Goal: Task Accomplishment & Management: Use online tool/utility

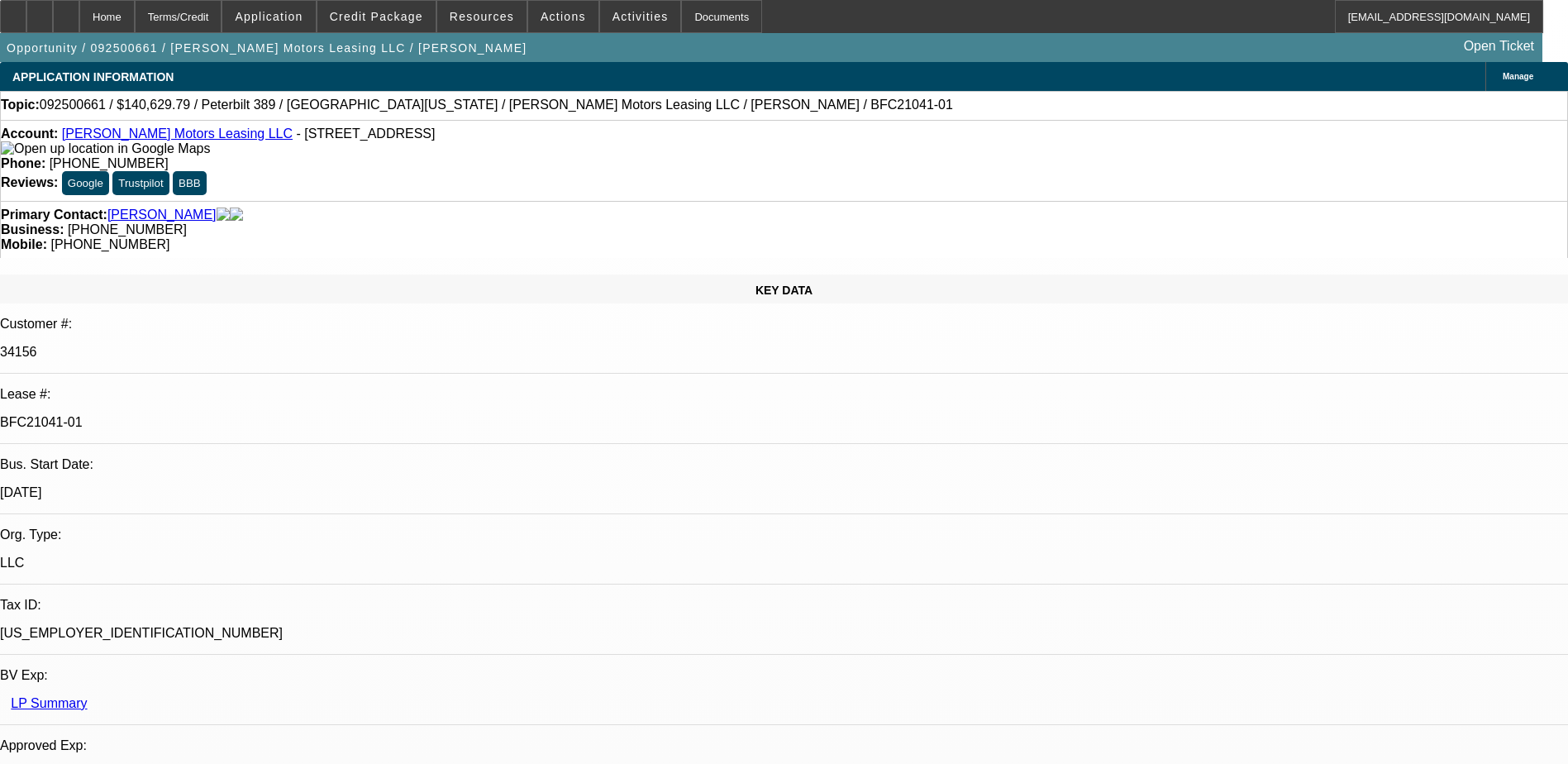
select select "0"
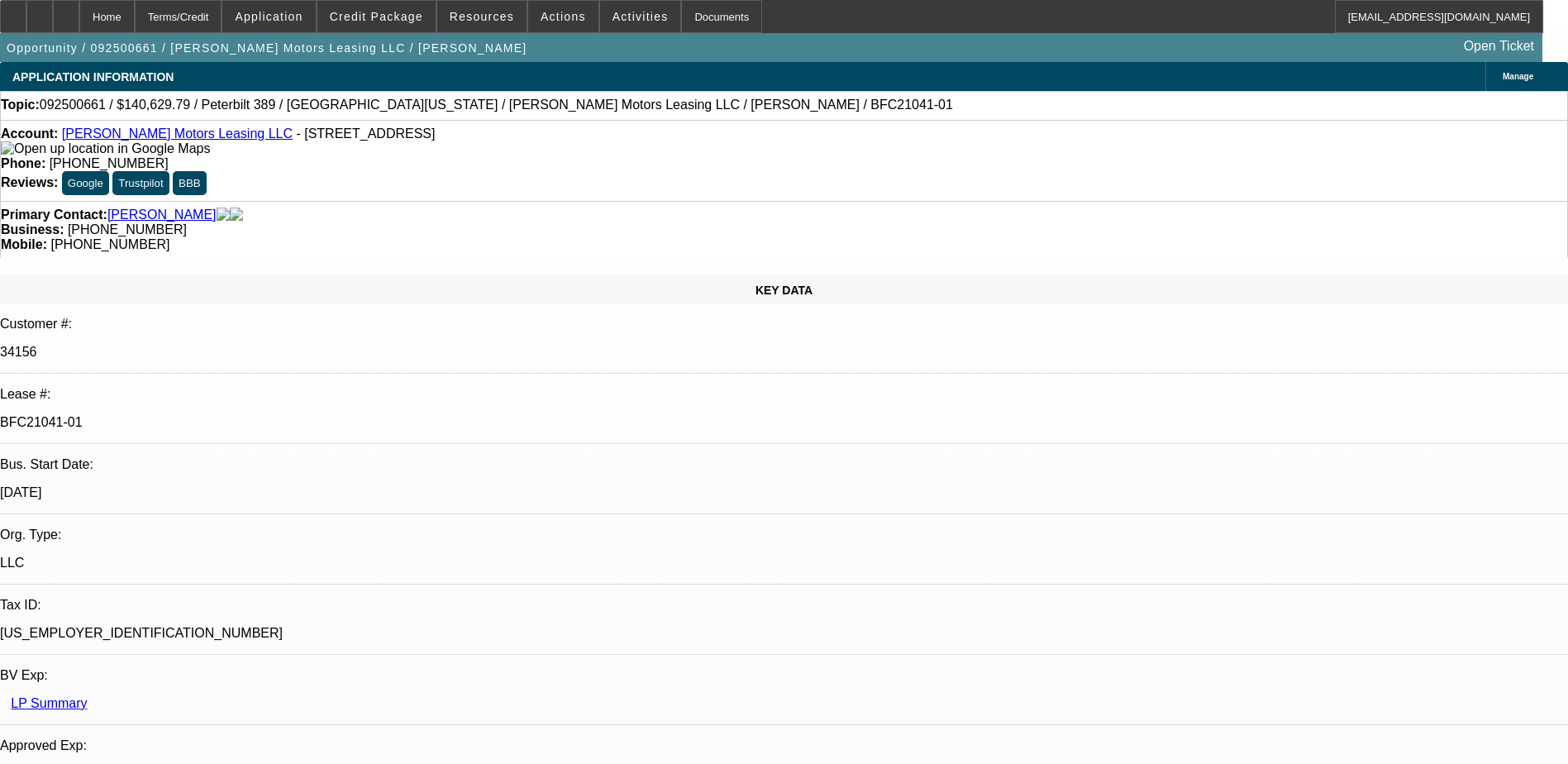
select select "0"
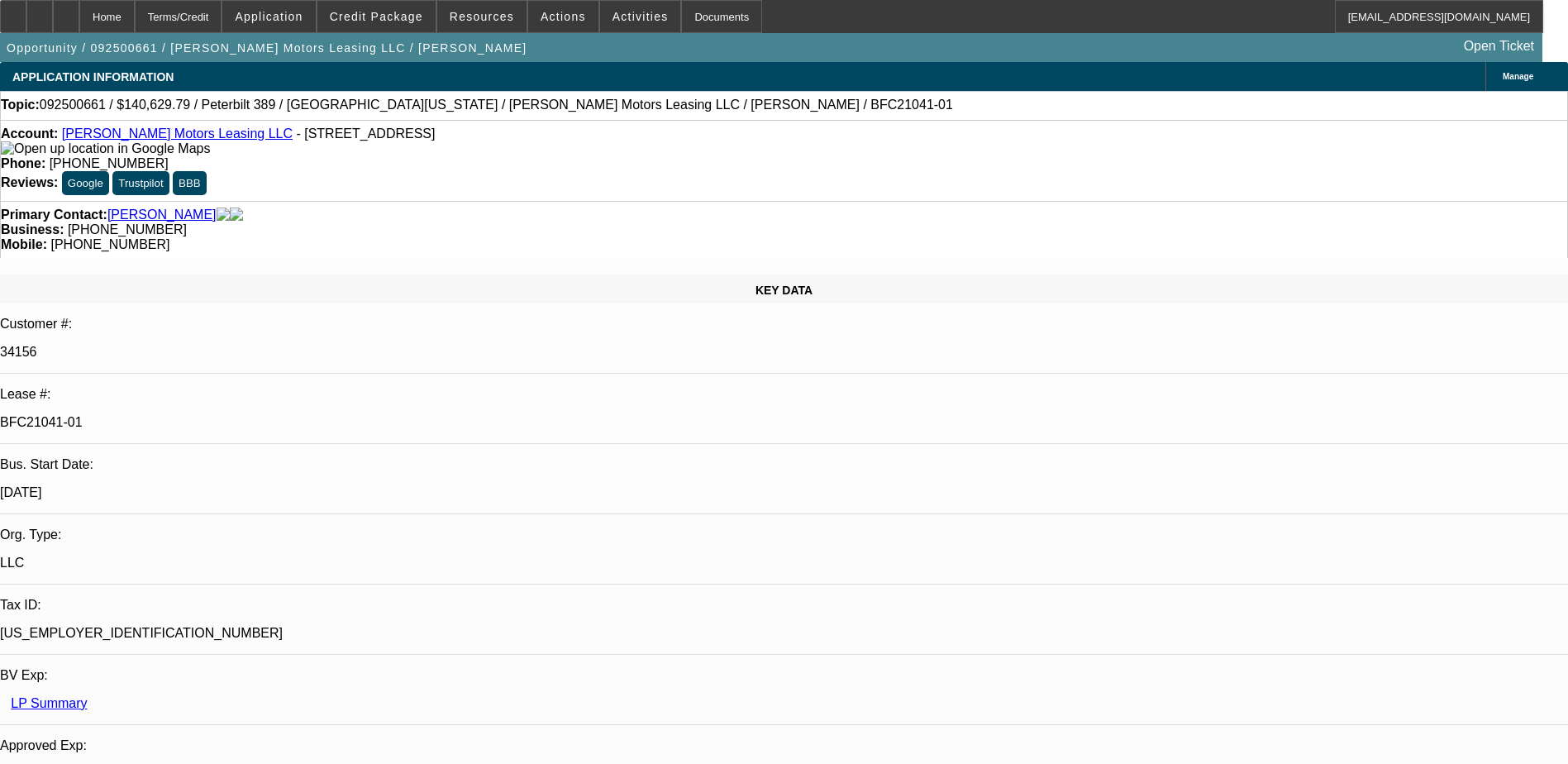
select select "0"
select select "1"
select select "2"
select select "6"
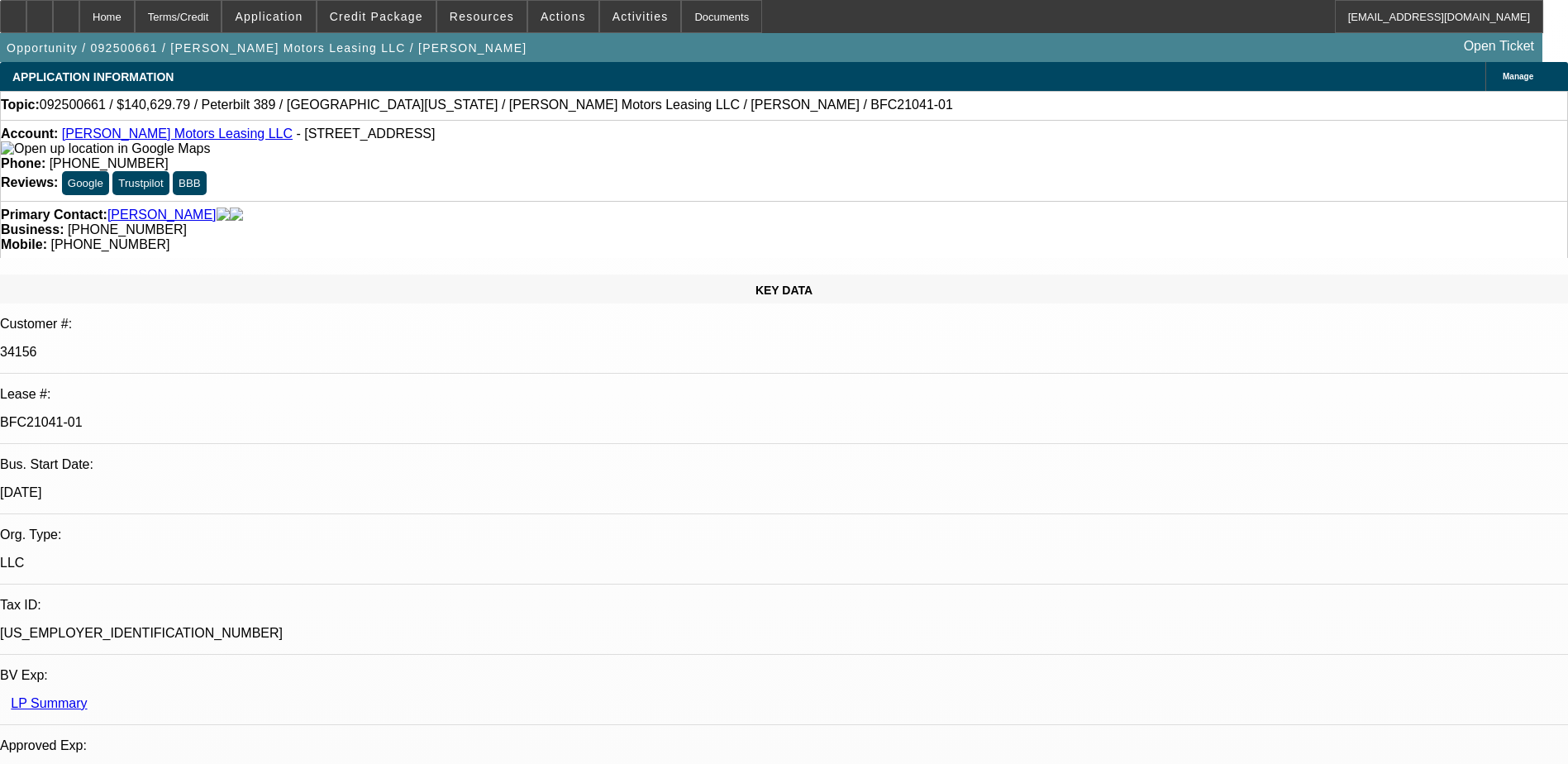
select select "1"
select select "6"
select select "1"
select select "2"
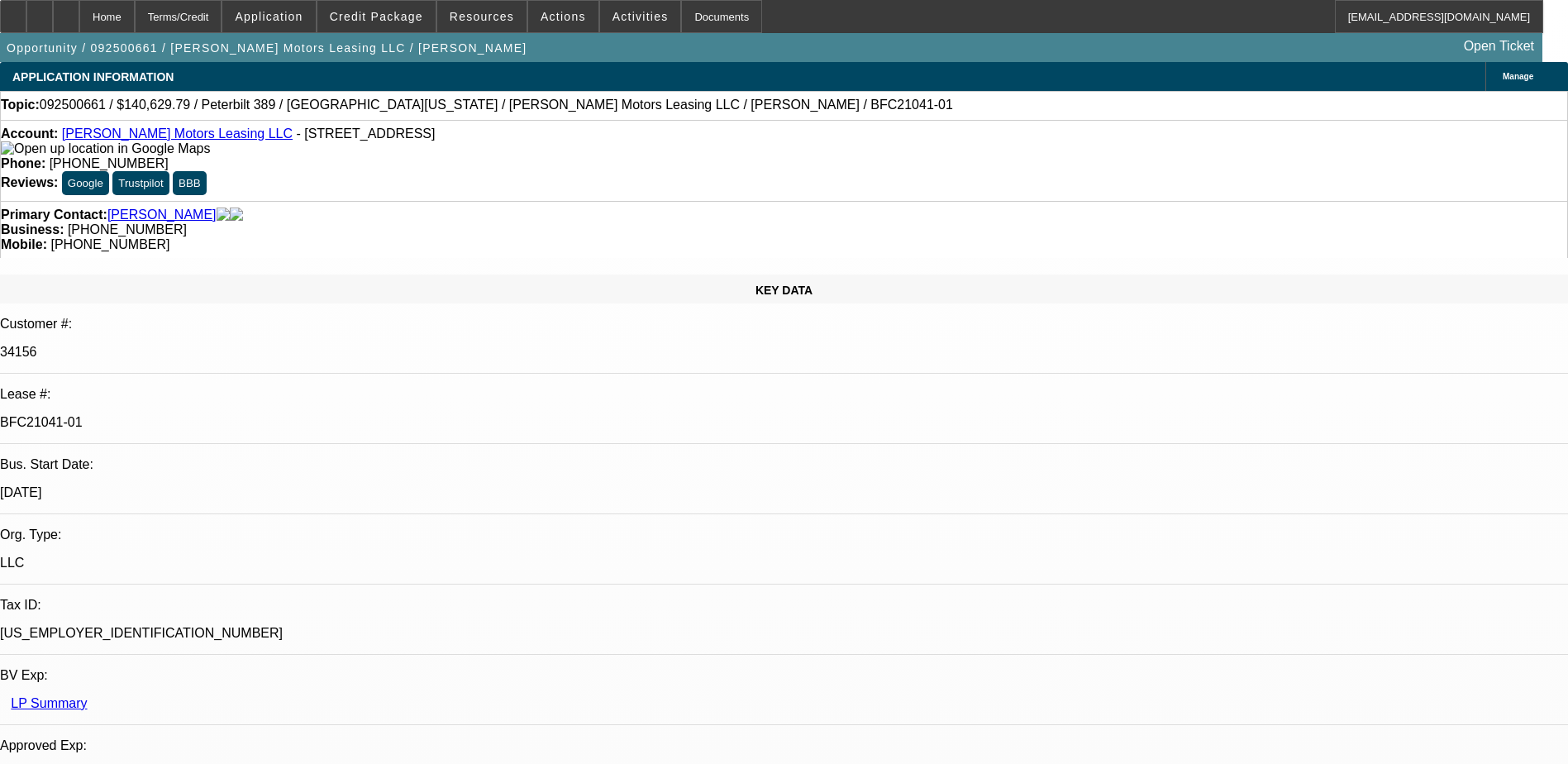
select select "6"
select select "1"
select select "6"
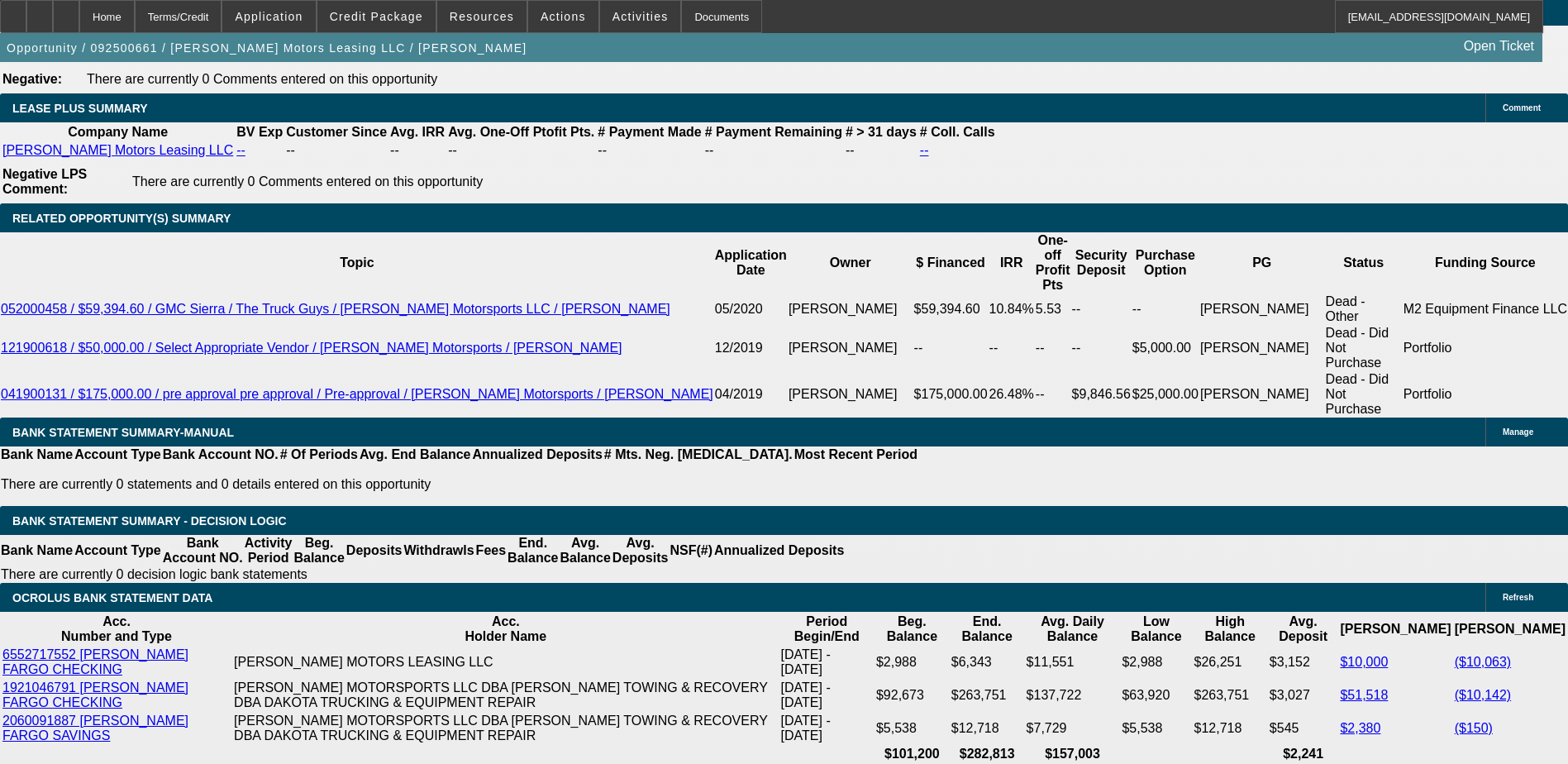
scroll to position [2398, 0]
